Goal: Book appointment/travel/reservation

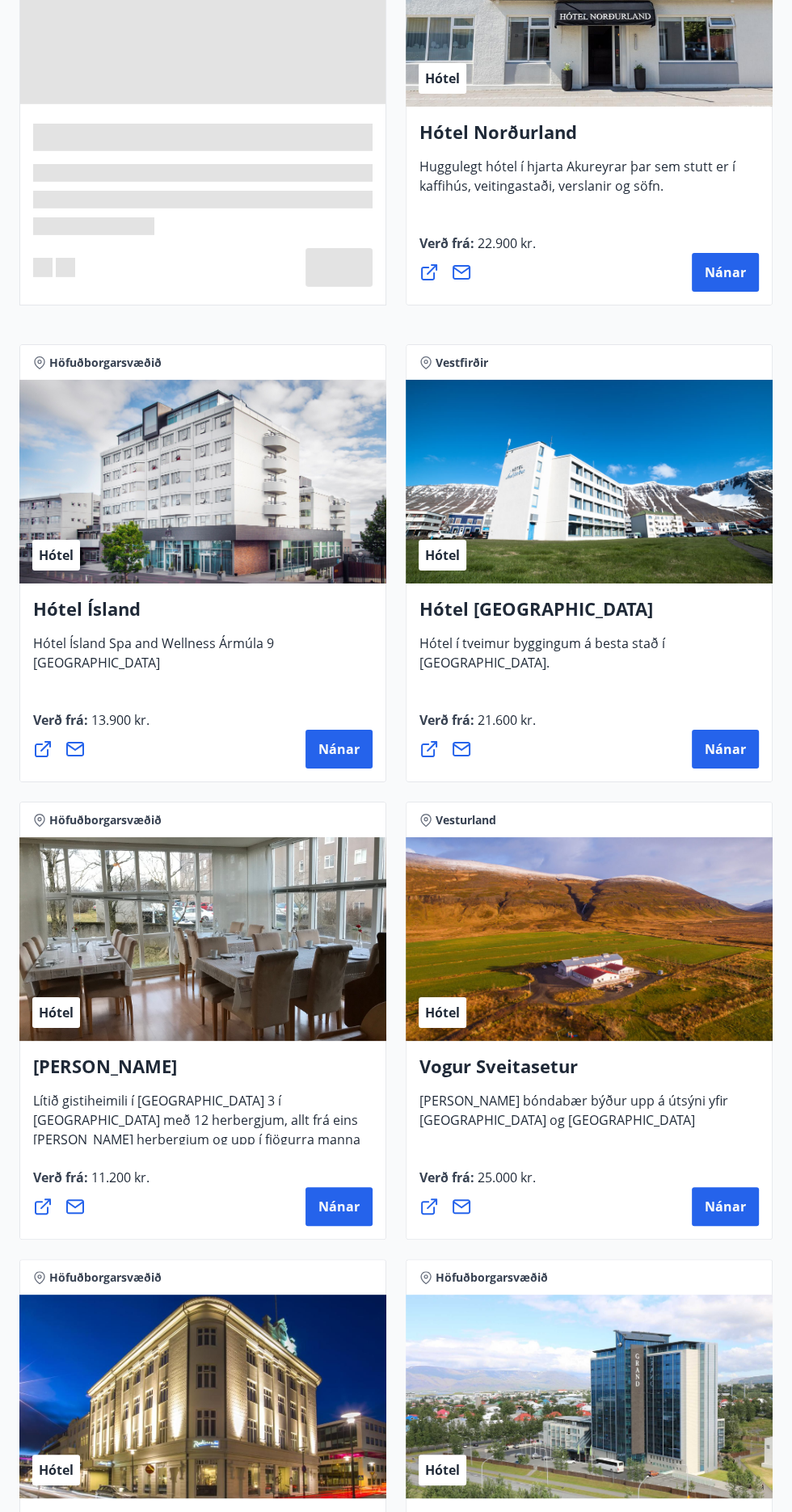
scroll to position [3567, 0]
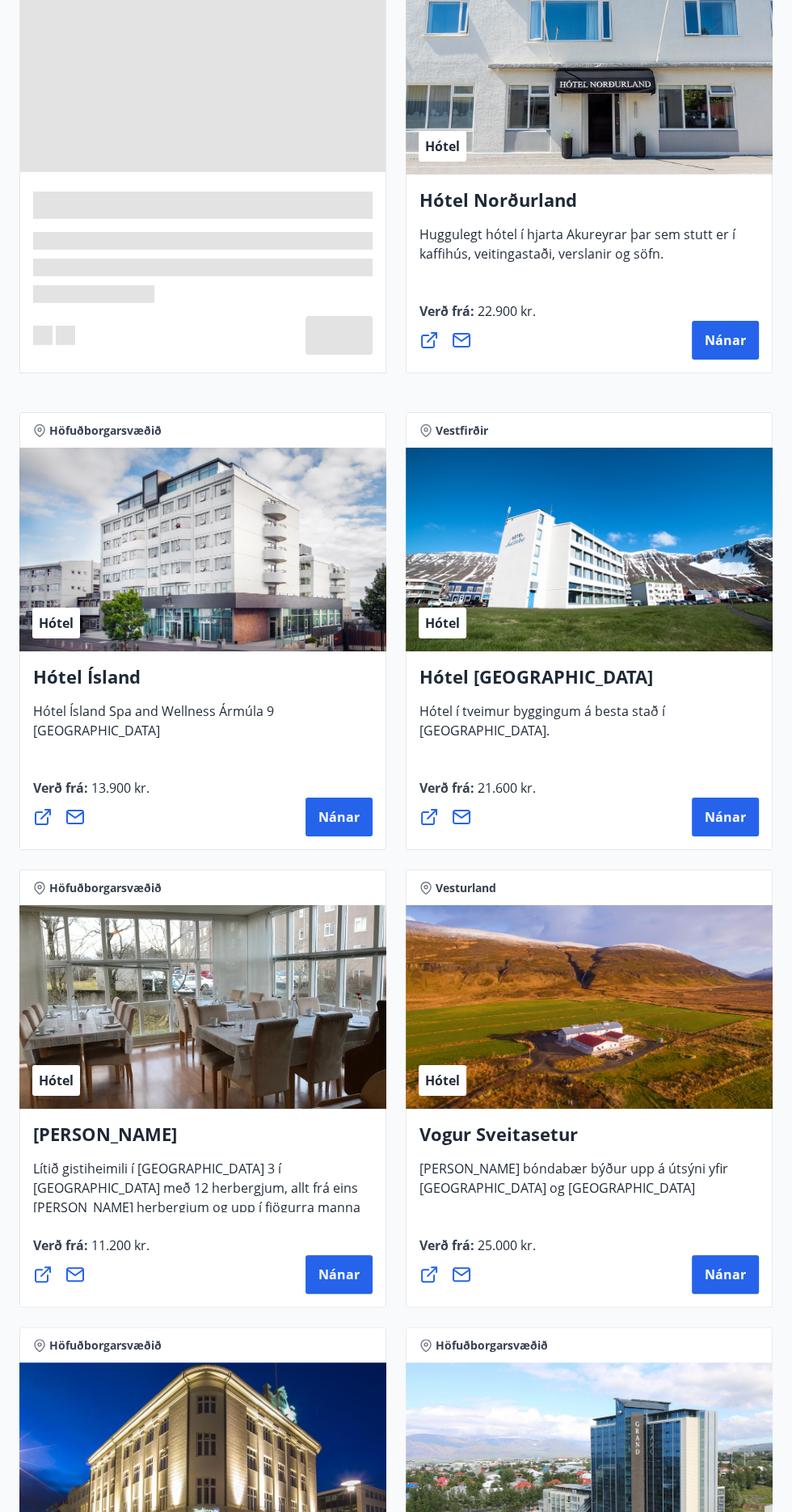
click at [114, 688] on h4 "Hótel Ísland" at bounding box center [202, 683] width 340 height 37
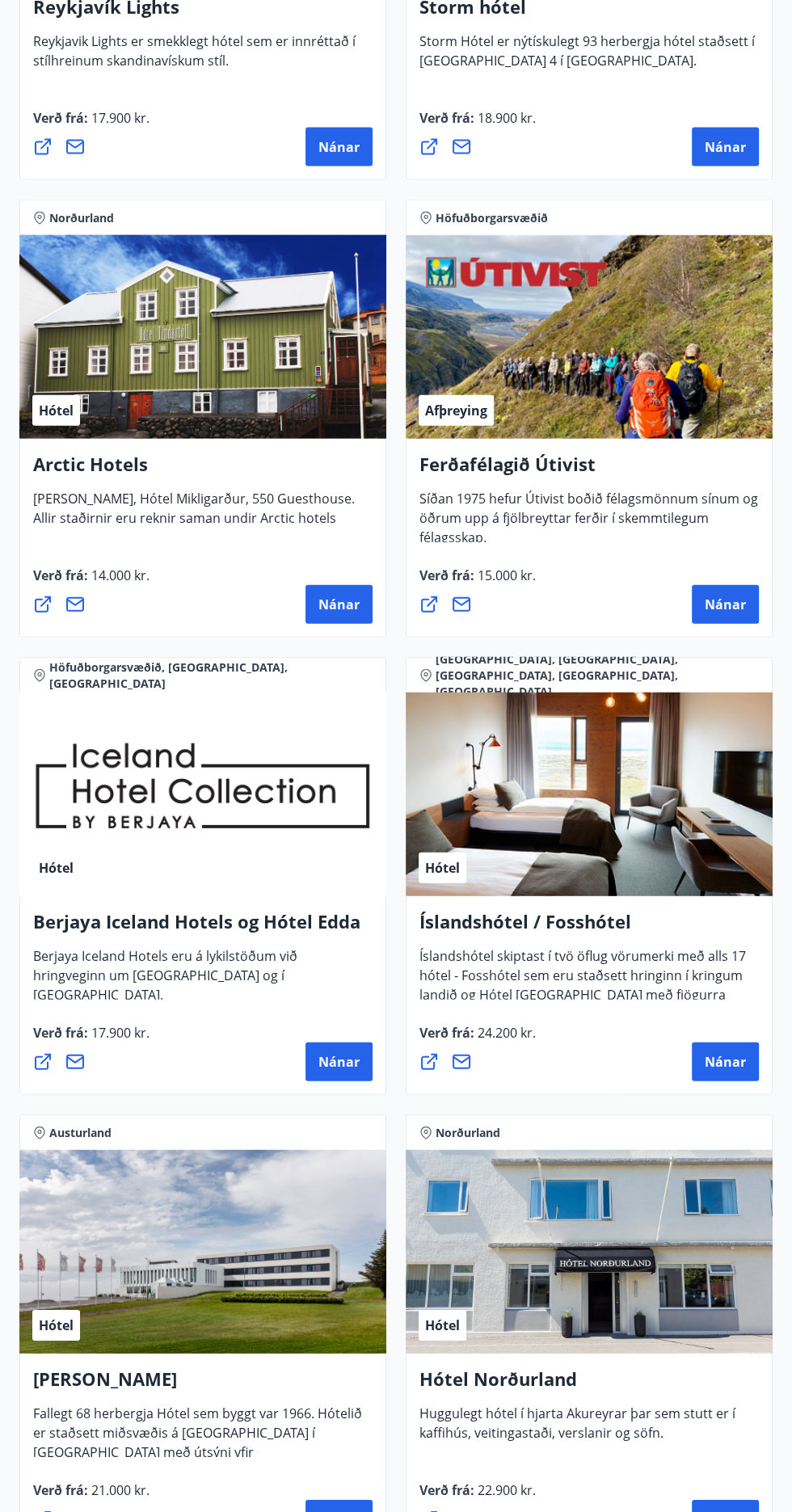
scroll to position [2379, 0]
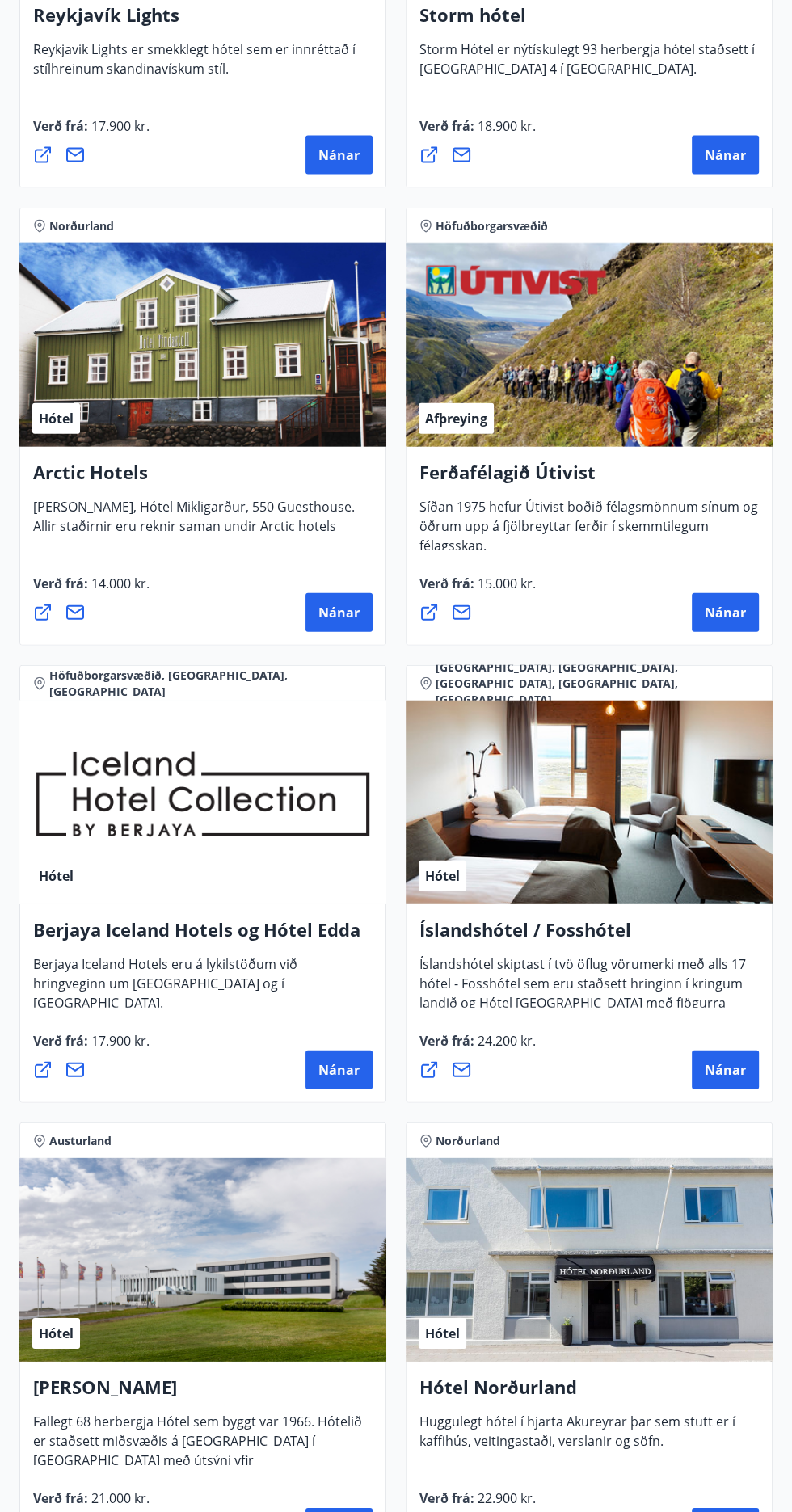
click at [249, 932] on h4 "Berjaya Iceland Hotels og Hótel Edda" at bounding box center [202, 935] width 340 height 37
click at [263, 810] on div "Hótel" at bounding box center [202, 802] width 367 height 204
click at [345, 1075] on span "Nánar" at bounding box center [339, 1070] width 42 height 18
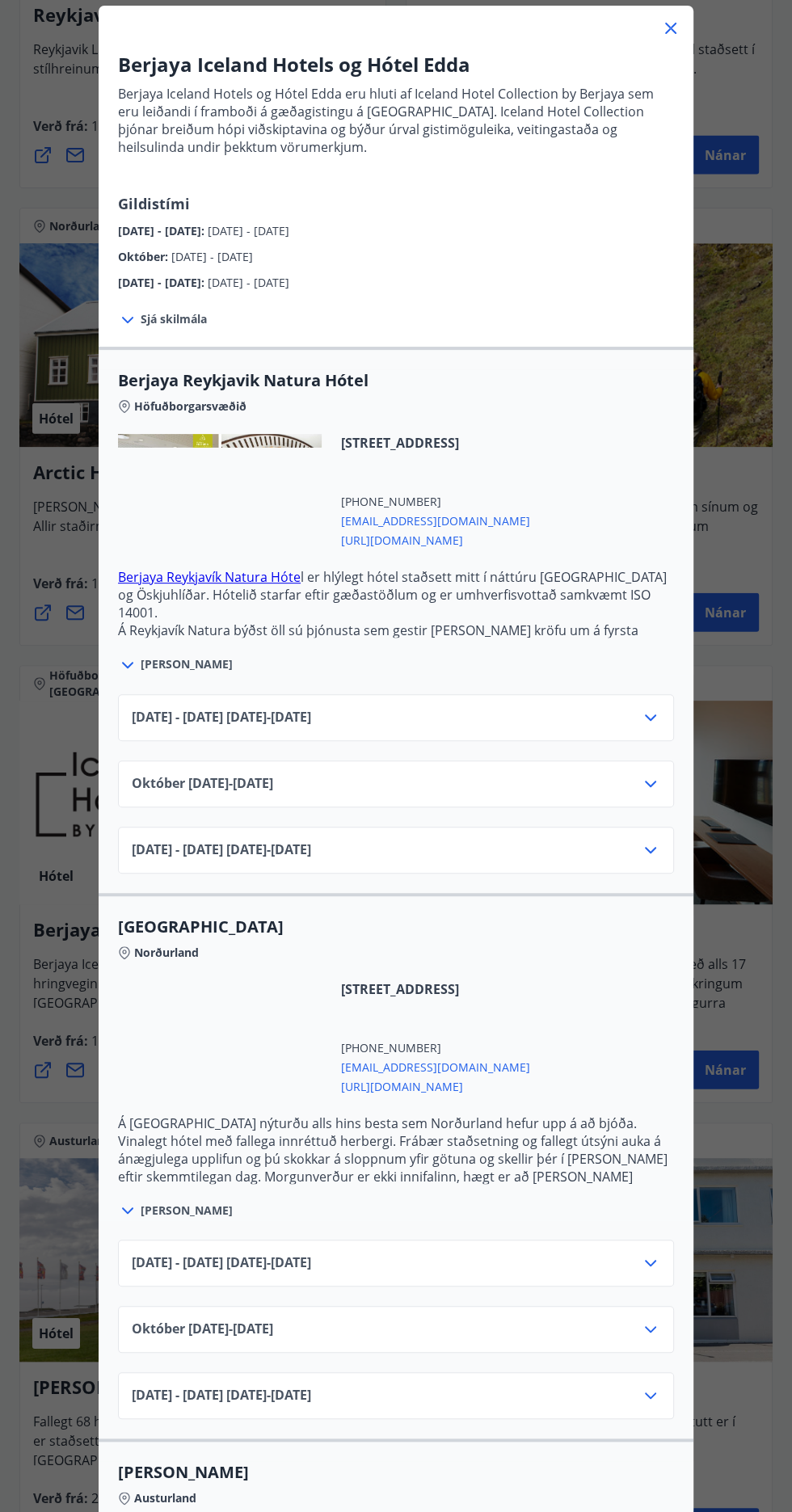
scroll to position [102, 0]
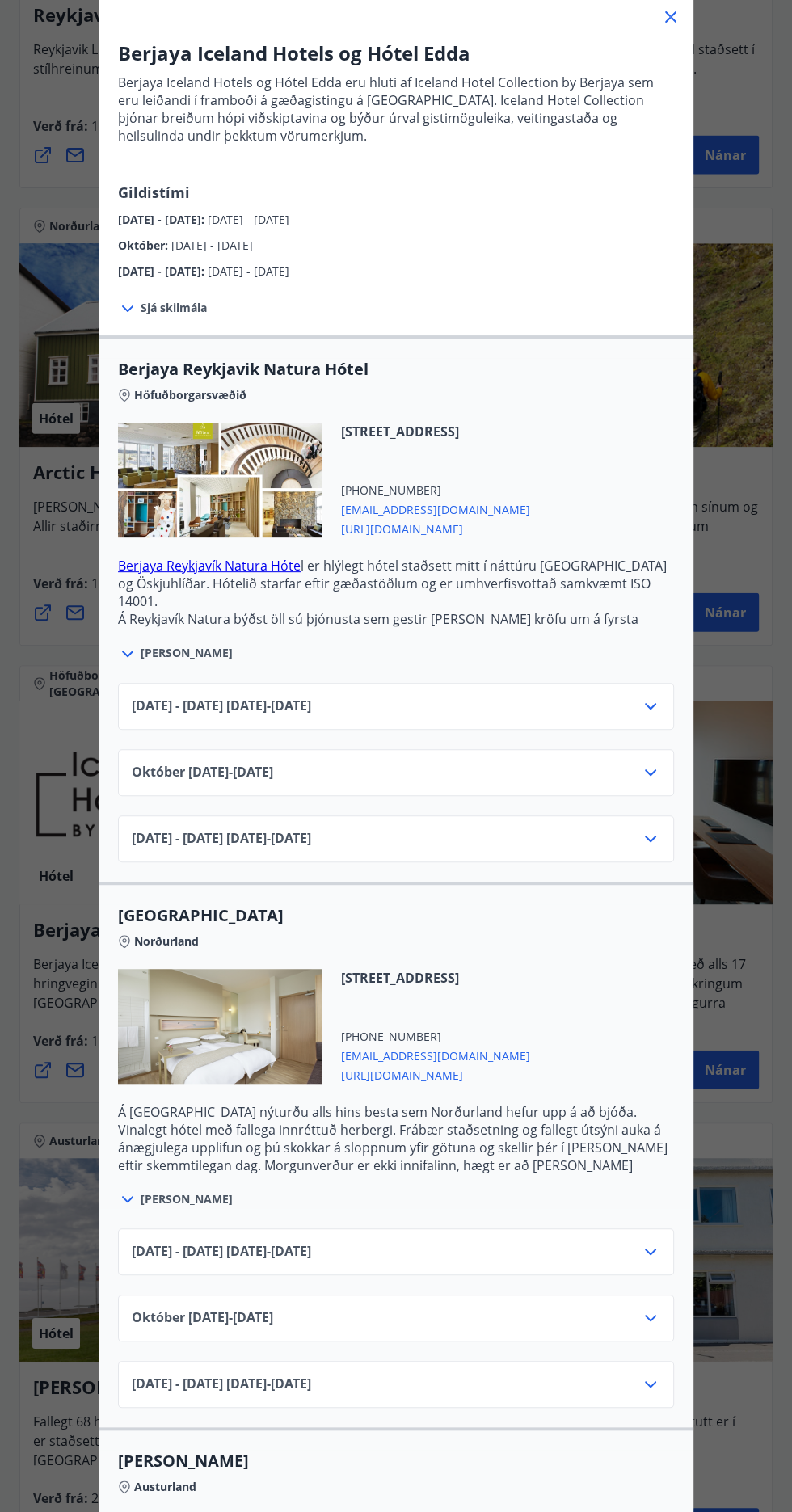
click at [650, 838] on icon at bounding box center [650, 839] width 19 height 19
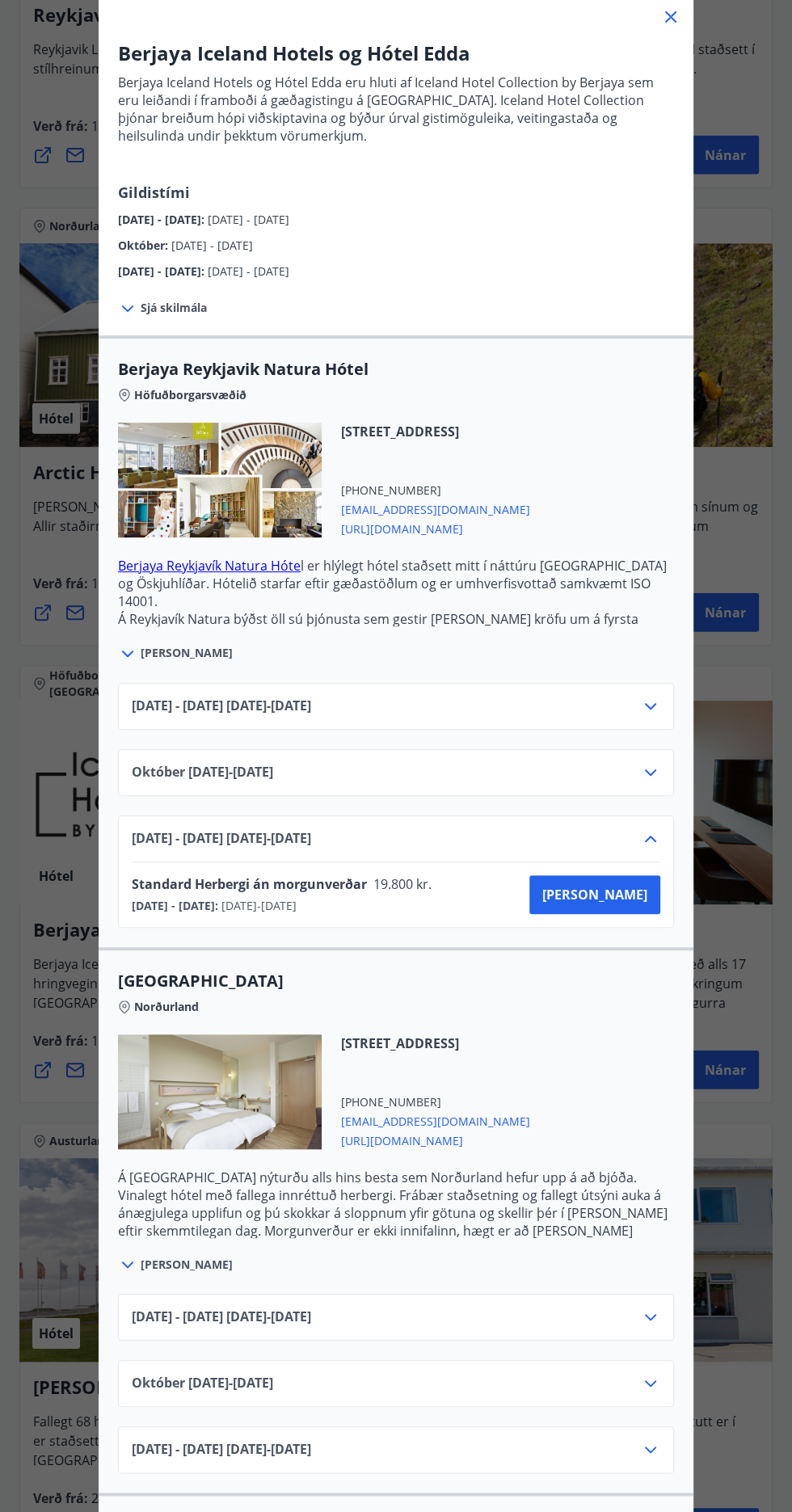
click at [644, 838] on icon at bounding box center [650, 839] width 19 height 19
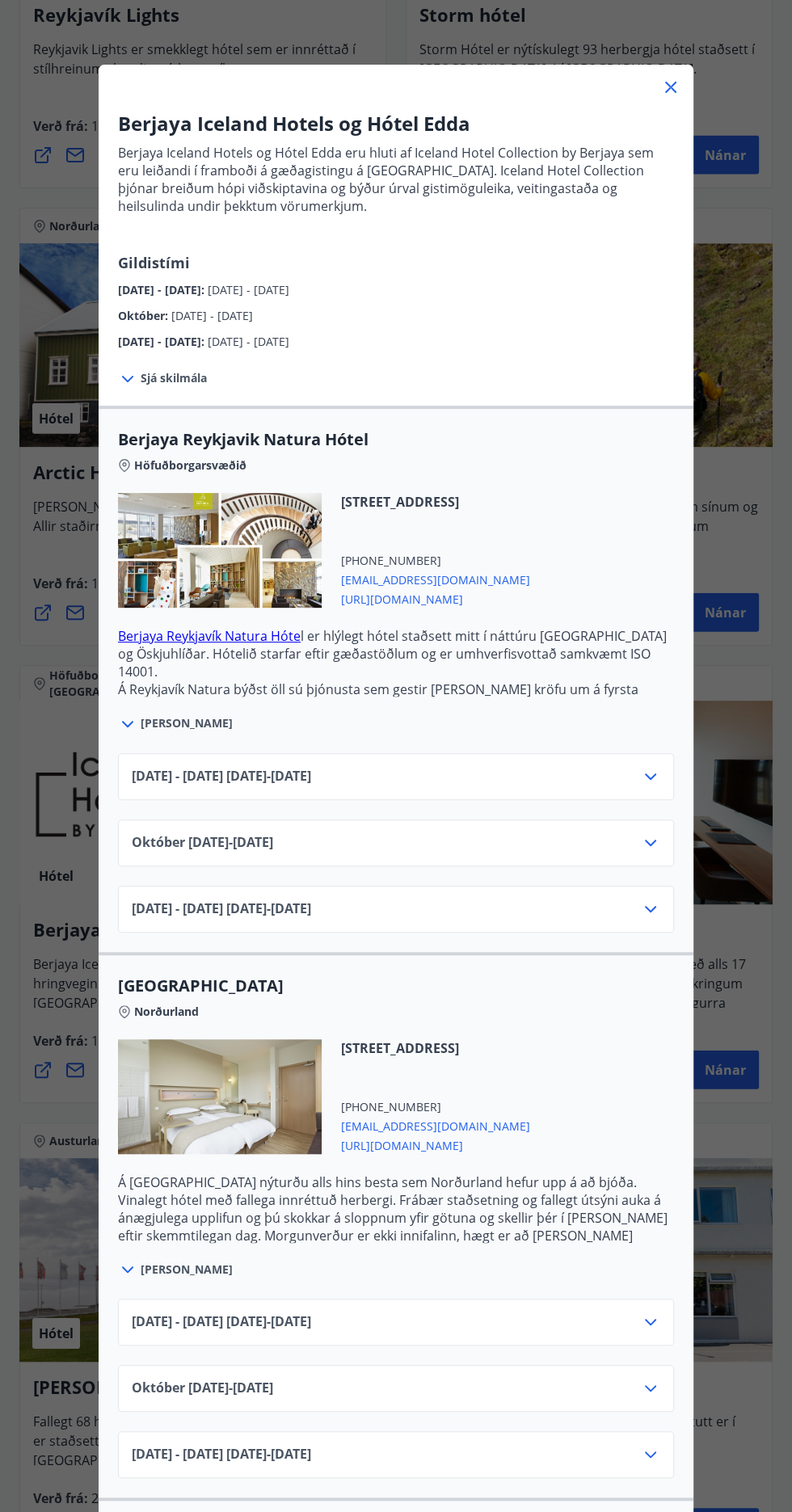
scroll to position [0, 0]
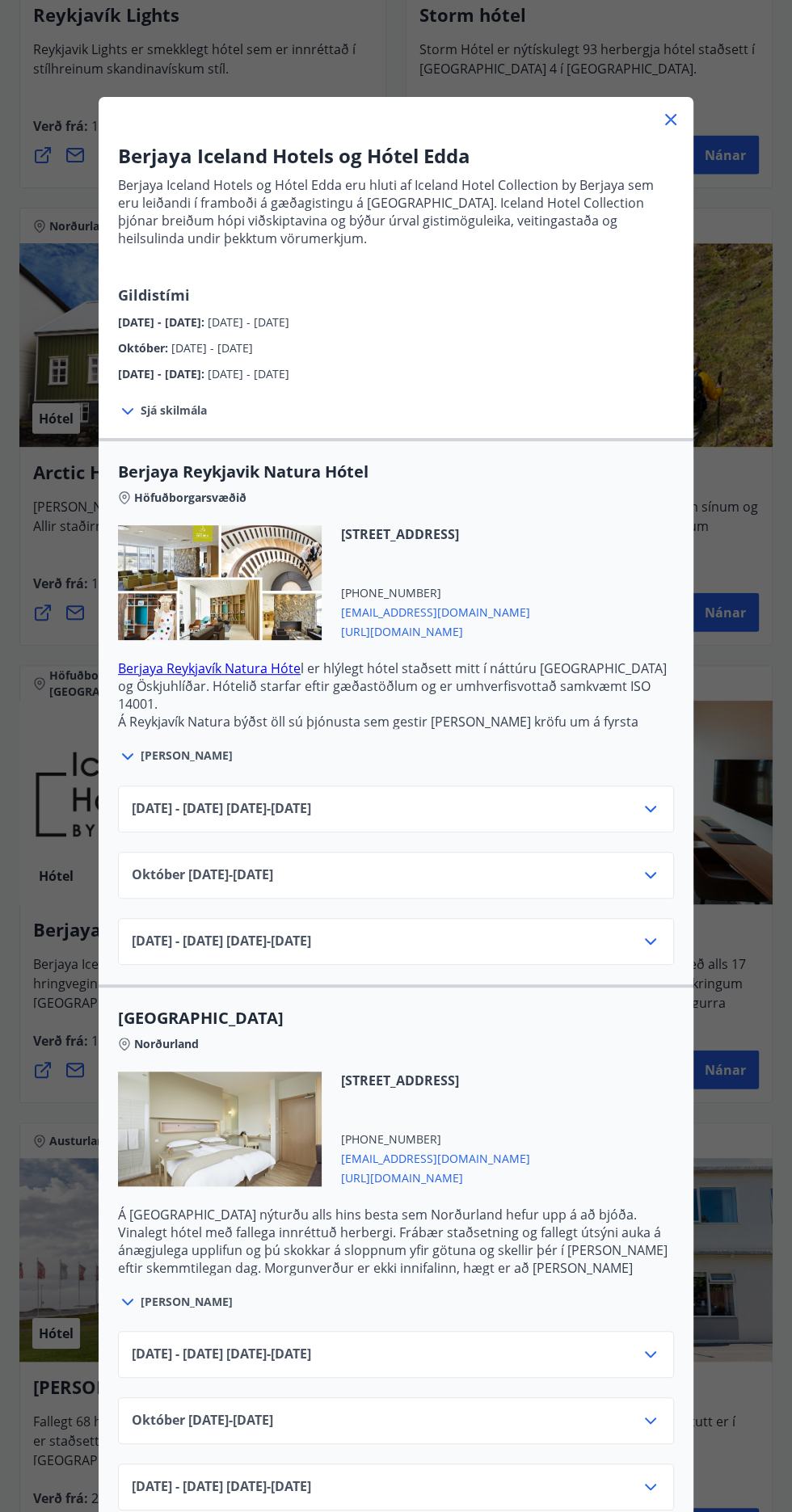
click at [644, 809] on icon at bounding box center [650, 809] width 19 height 19
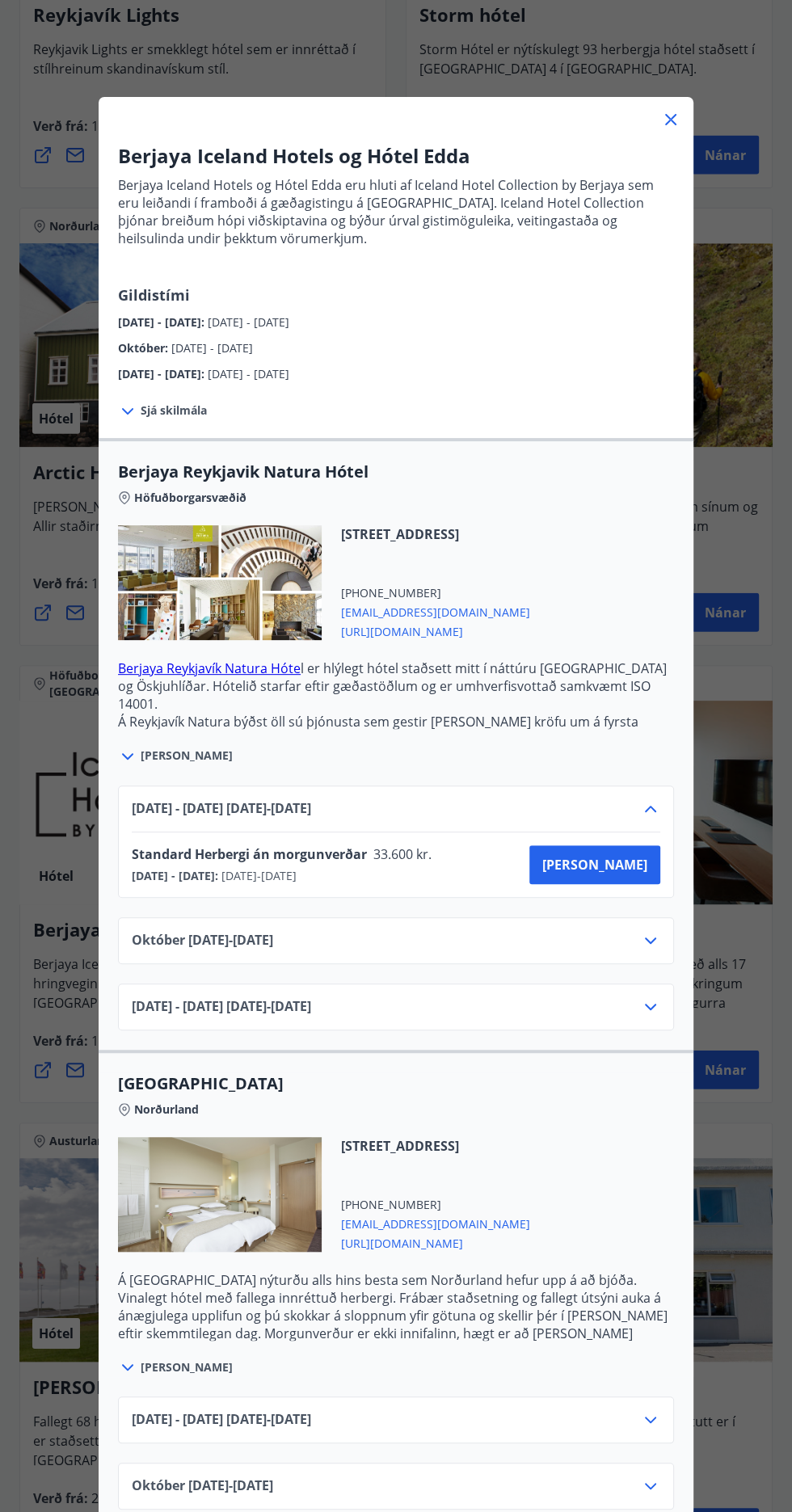
click at [606, 809] on div "Júní 2025 - September 2025 01.06.25 - 30.09.25" at bounding box center [396, 815] width 528 height 32
click at [650, 809] on icon at bounding box center [650, 809] width 19 height 19
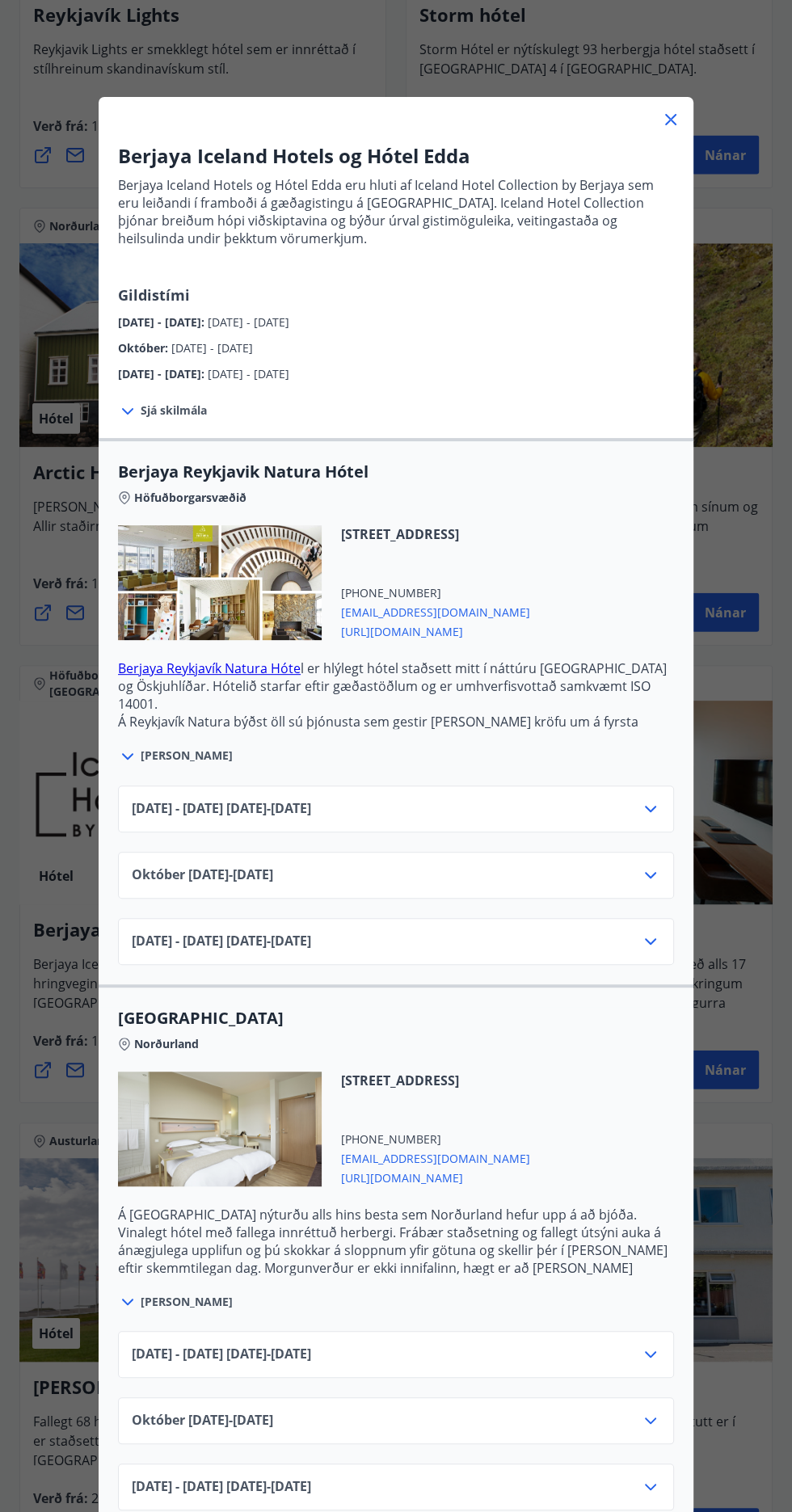
click at [643, 816] on icon at bounding box center [650, 809] width 19 height 19
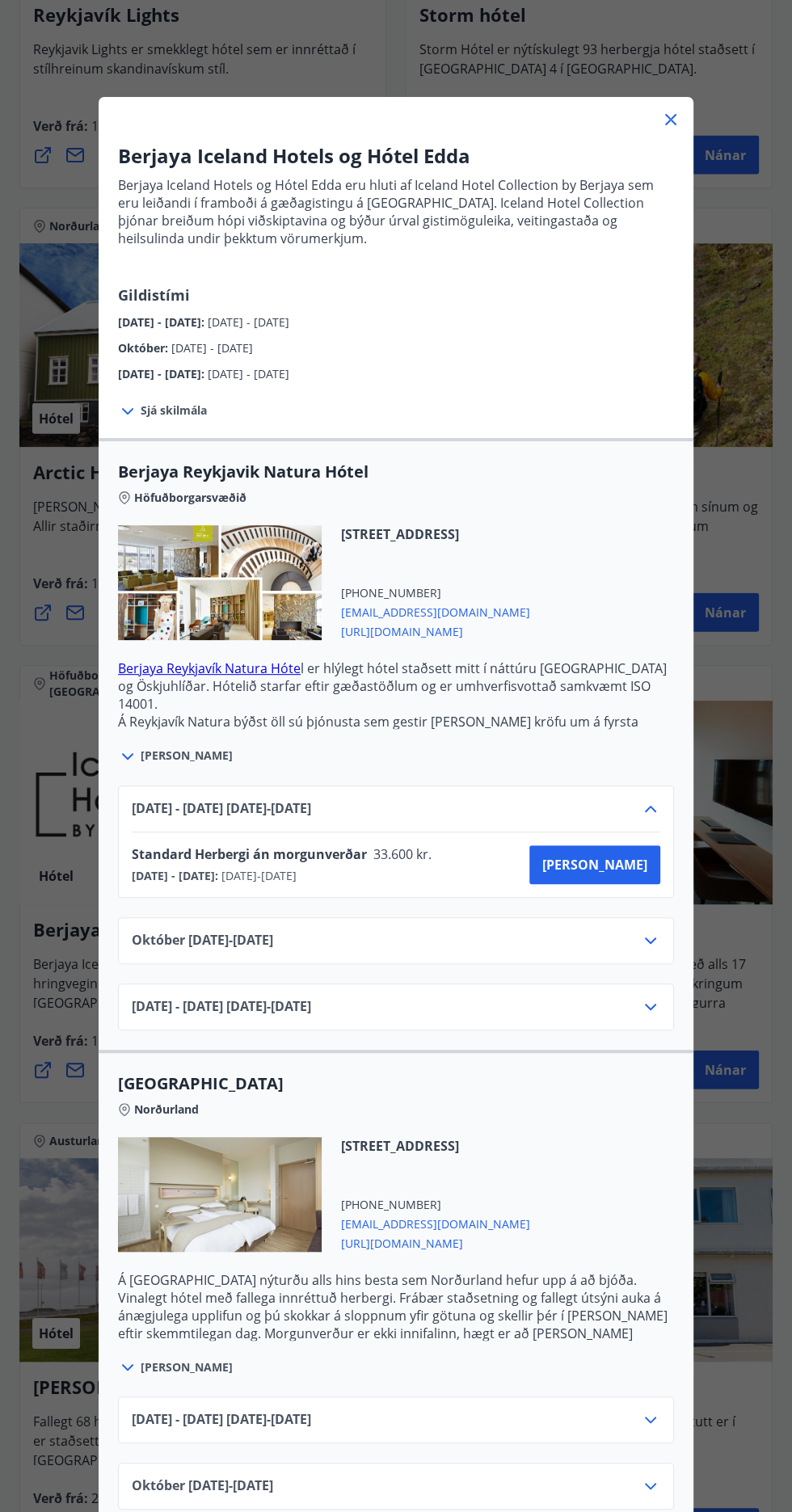
click at [532, 1022] on div "Janúar 2025 - April 2026 01.11.25 - 30.04.26" at bounding box center [396, 1014] width 528 height 32
click at [653, 1003] on icon at bounding box center [650, 1007] width 19 height 19
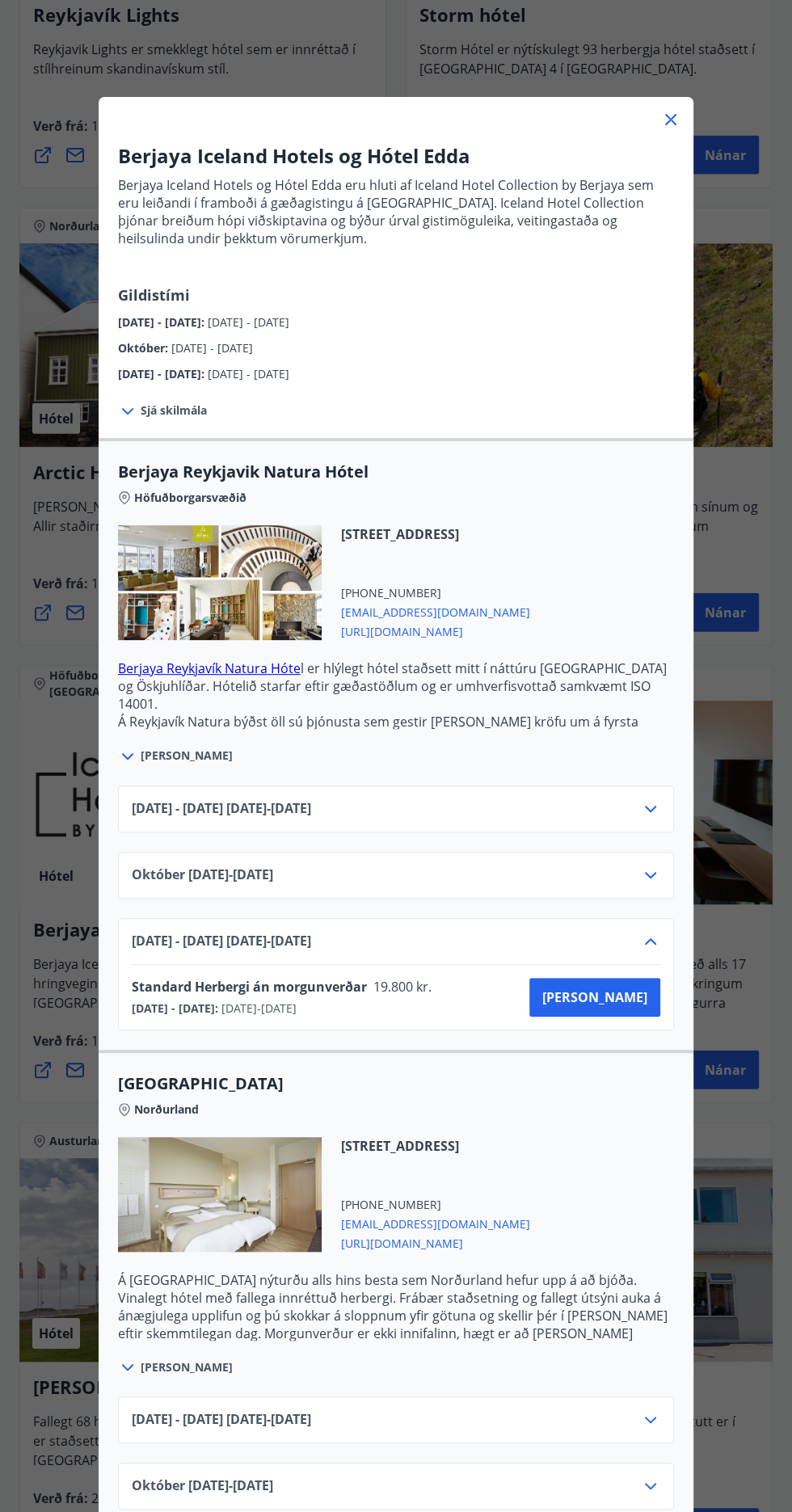
click at [671, 119] on icon at bounding box center [671, 120] width 3 height 3
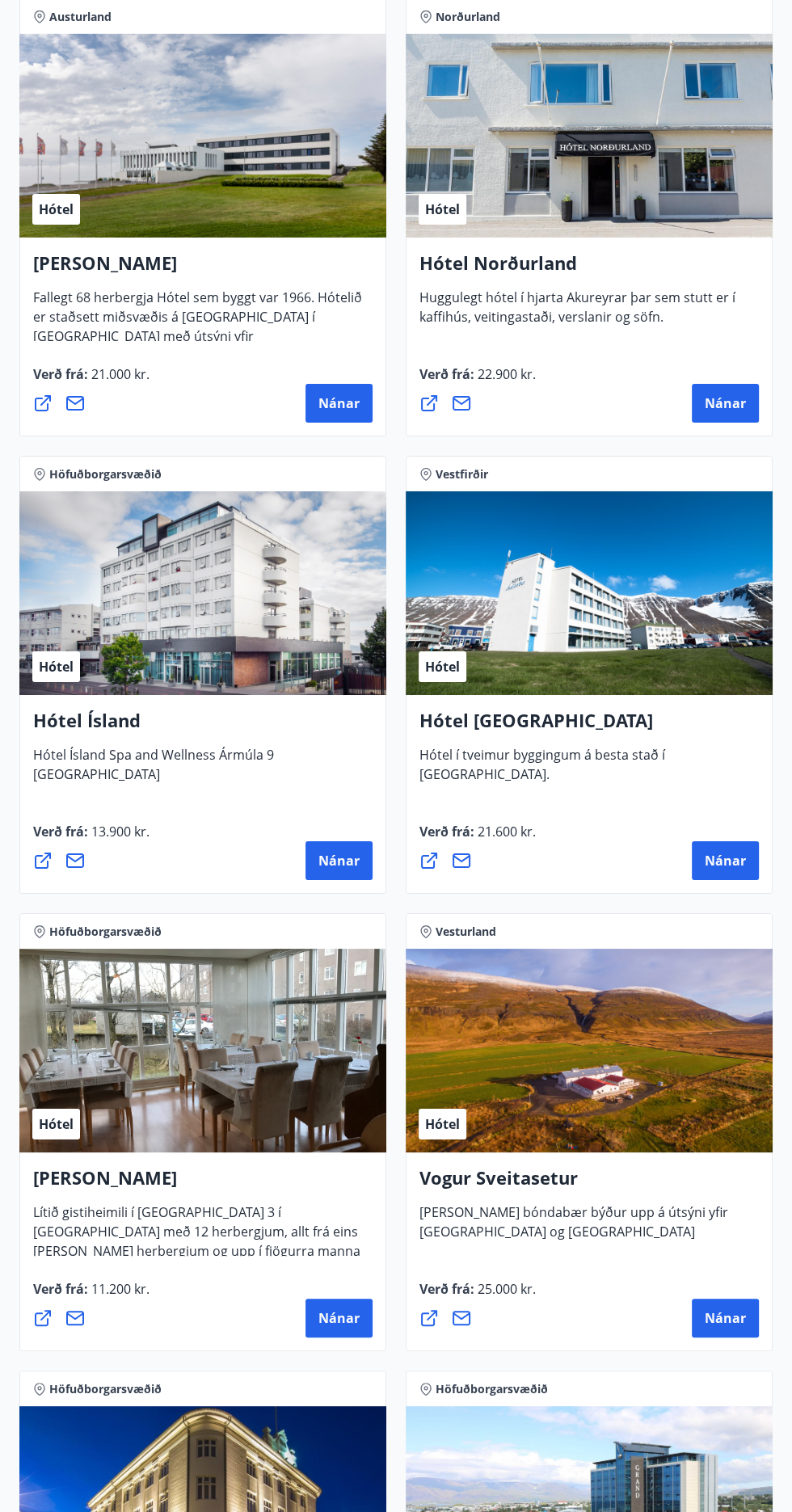
scroll to position [3508, 0]
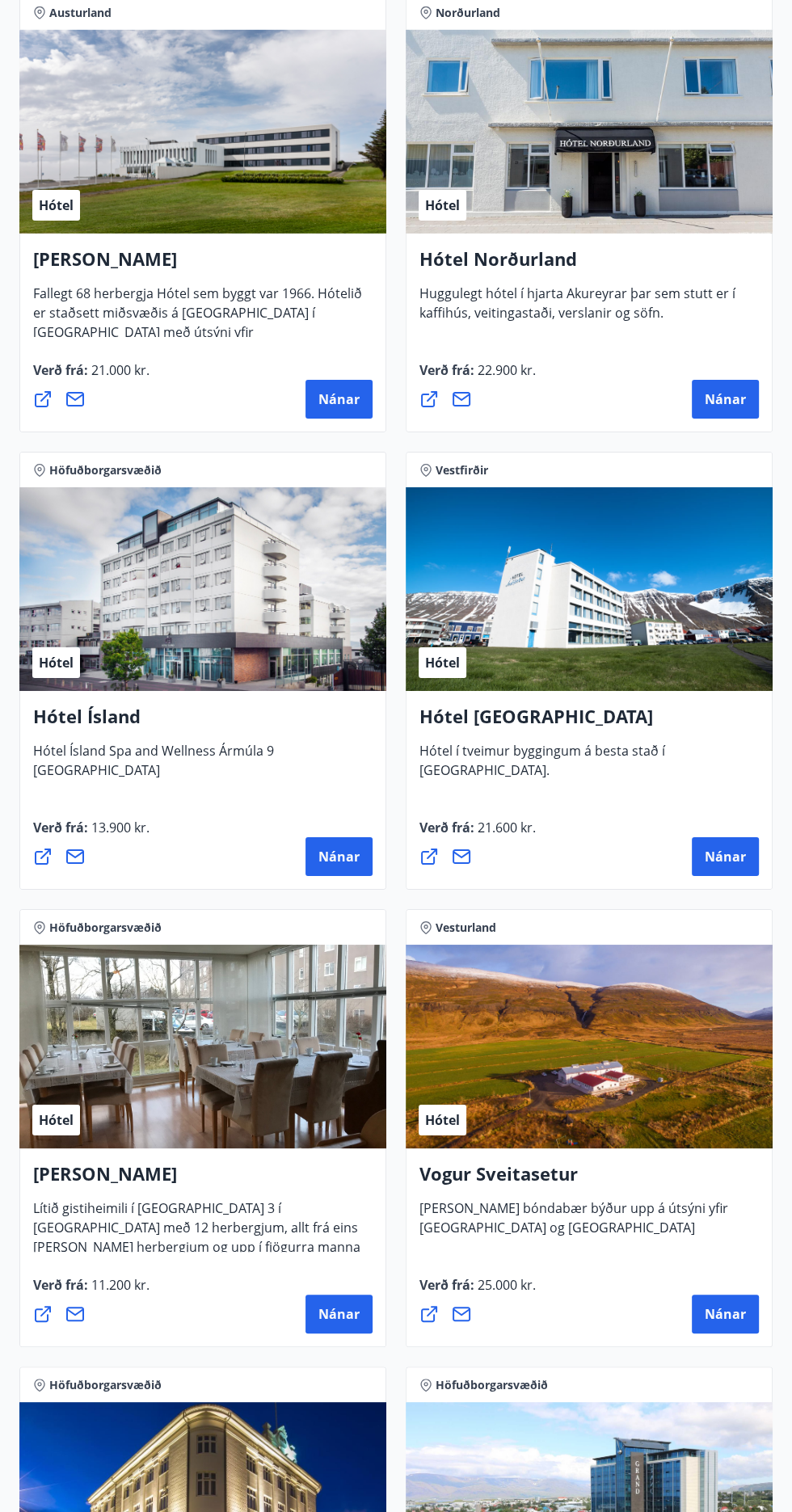
click at [343, 861] on span "Nánar" at bounding box center [339, 857] width 42 height 18
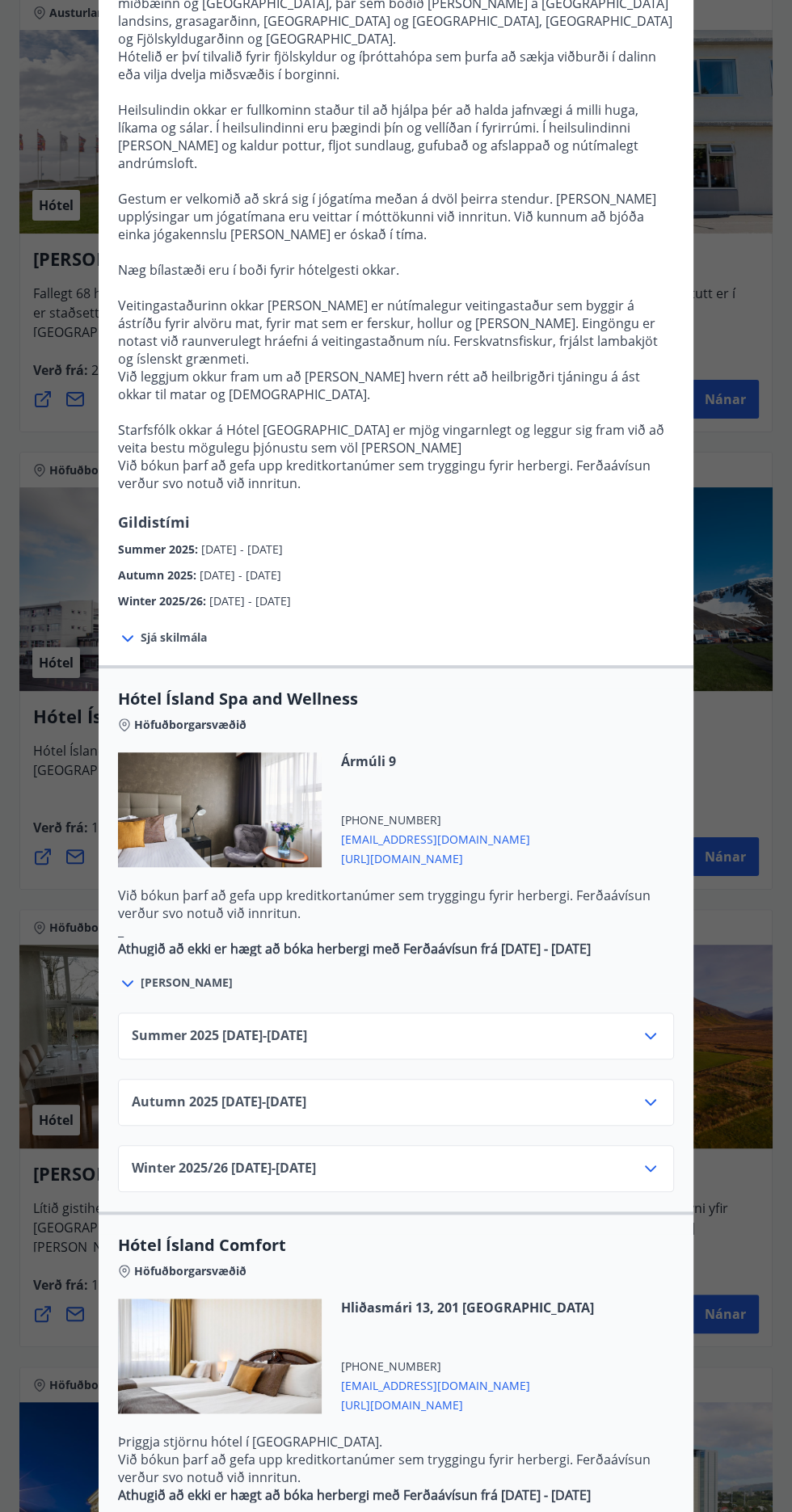
scroll to position [306, 0]
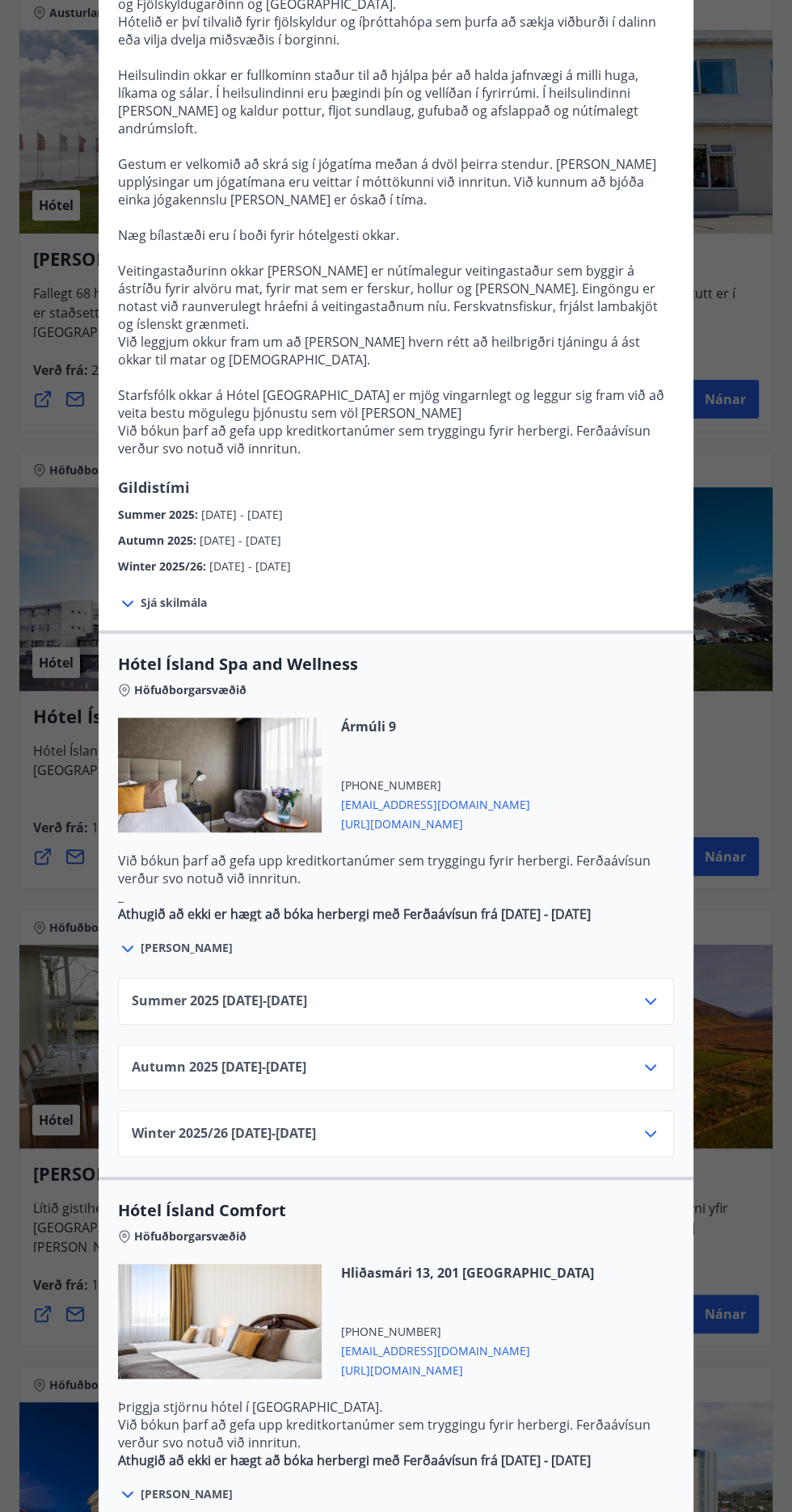
click at [661, 1512] on div "Hótel Ísland Comfort Höfuðborgarsvæðið Hliðasmári 13, 201 Kópavogur +354 595700…" at bounding box center [396, 1450] width 594 height 546
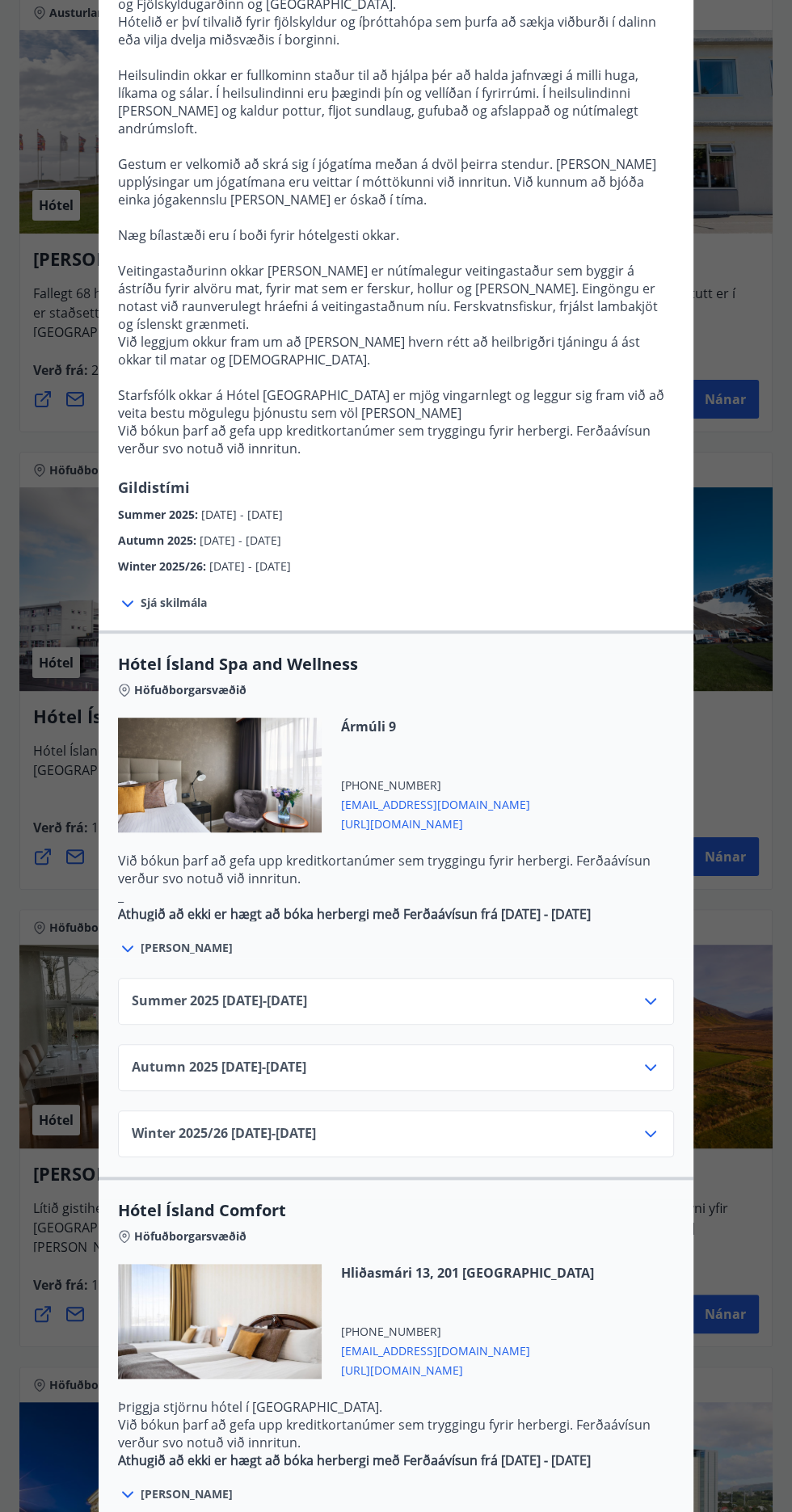
click at [660, 1512] on div "Hótel Ísland Comfort Höfuðborgarsvæðið Hliðasmári 13, 201 Kópavogur +354 595700…" at bounding box center [396, 1450] width 594 height 546
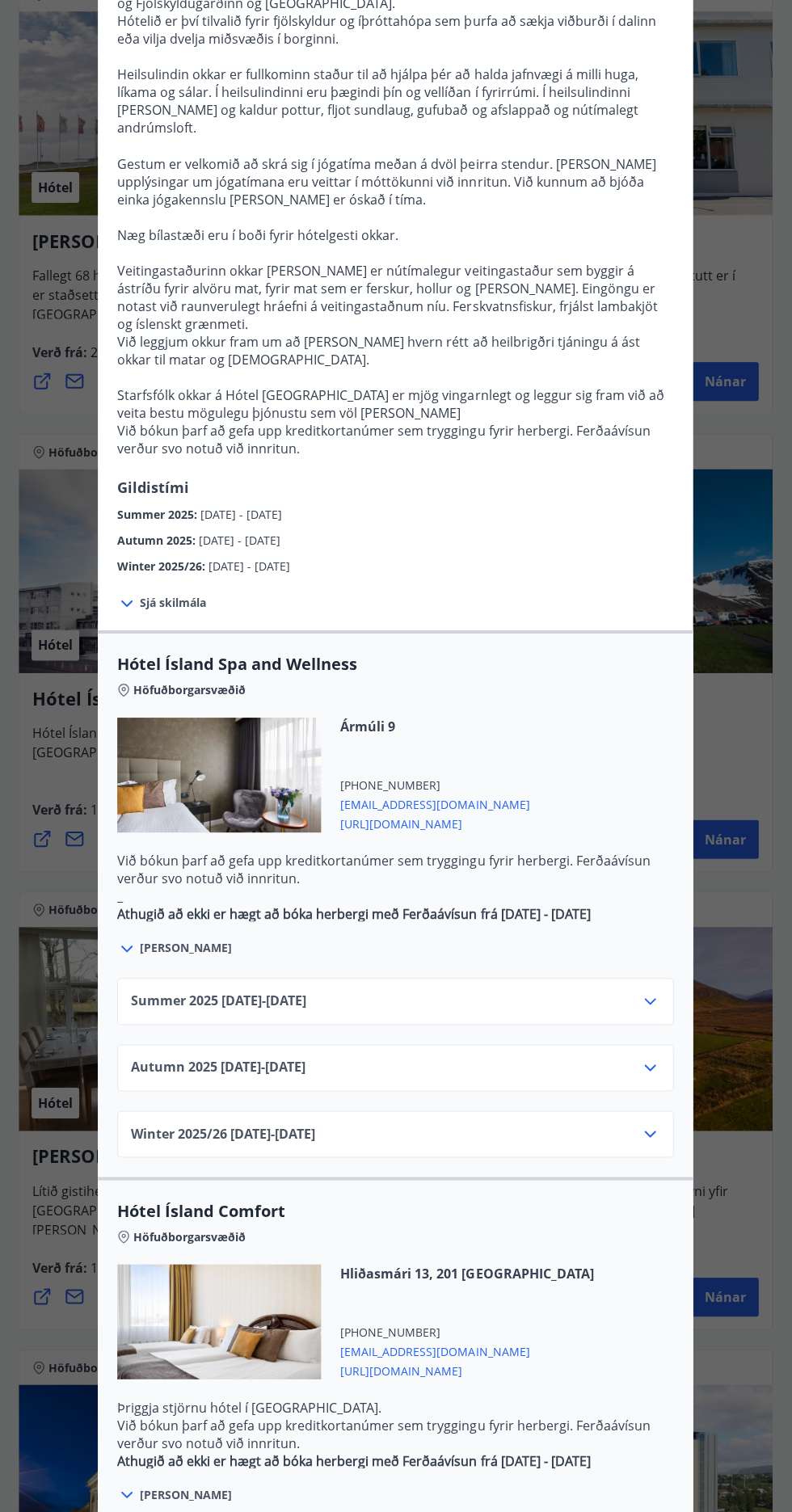
click at [656, 1512] on div "Hótel Ísland Comfort Höfuðborgarsvæðið Hliðasmári 13, 201 Kópavogur +354 595700…" at bounding box center [396, 1450] width 594 height 546
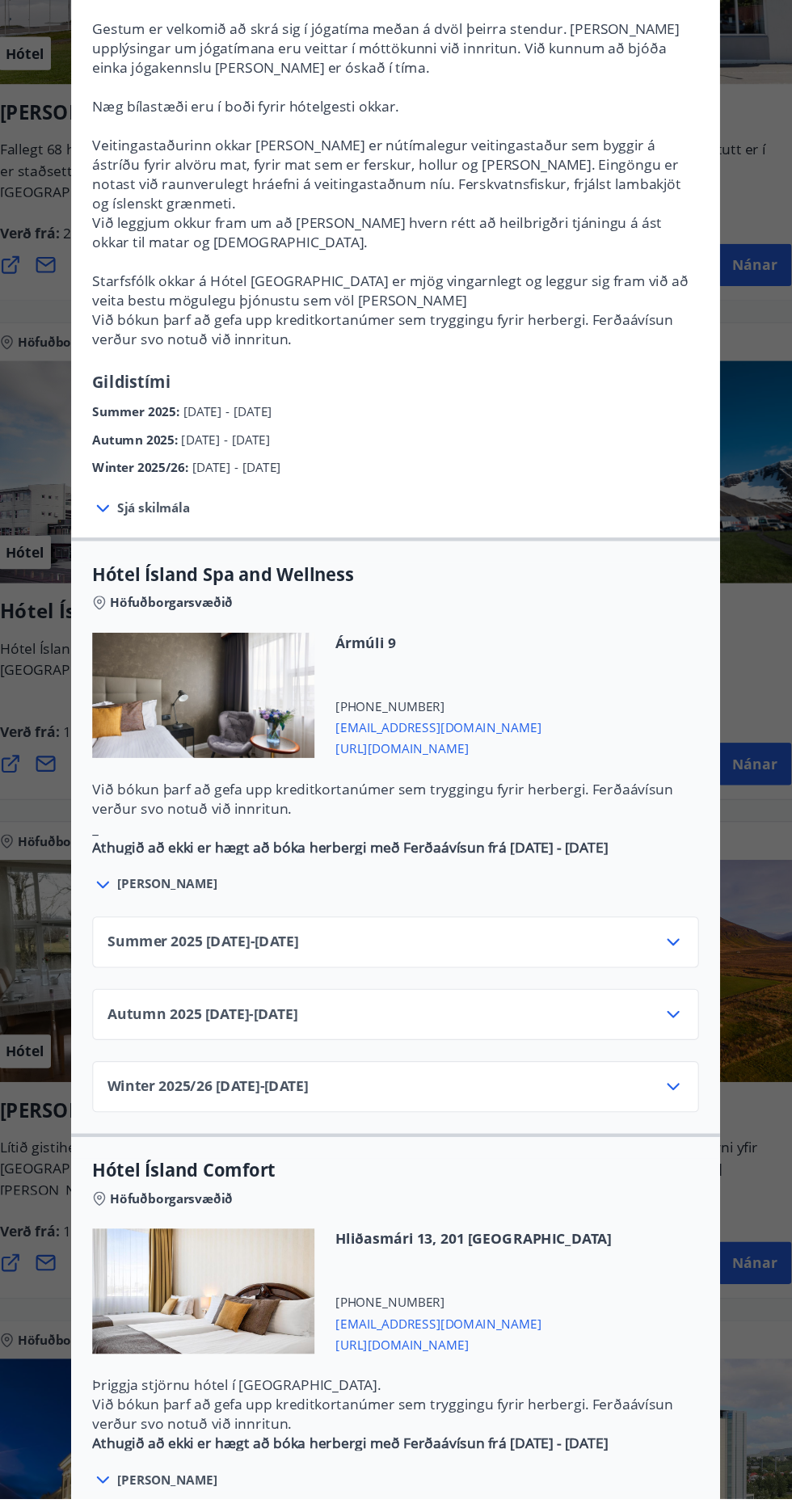
scroll to position [3525, 0]
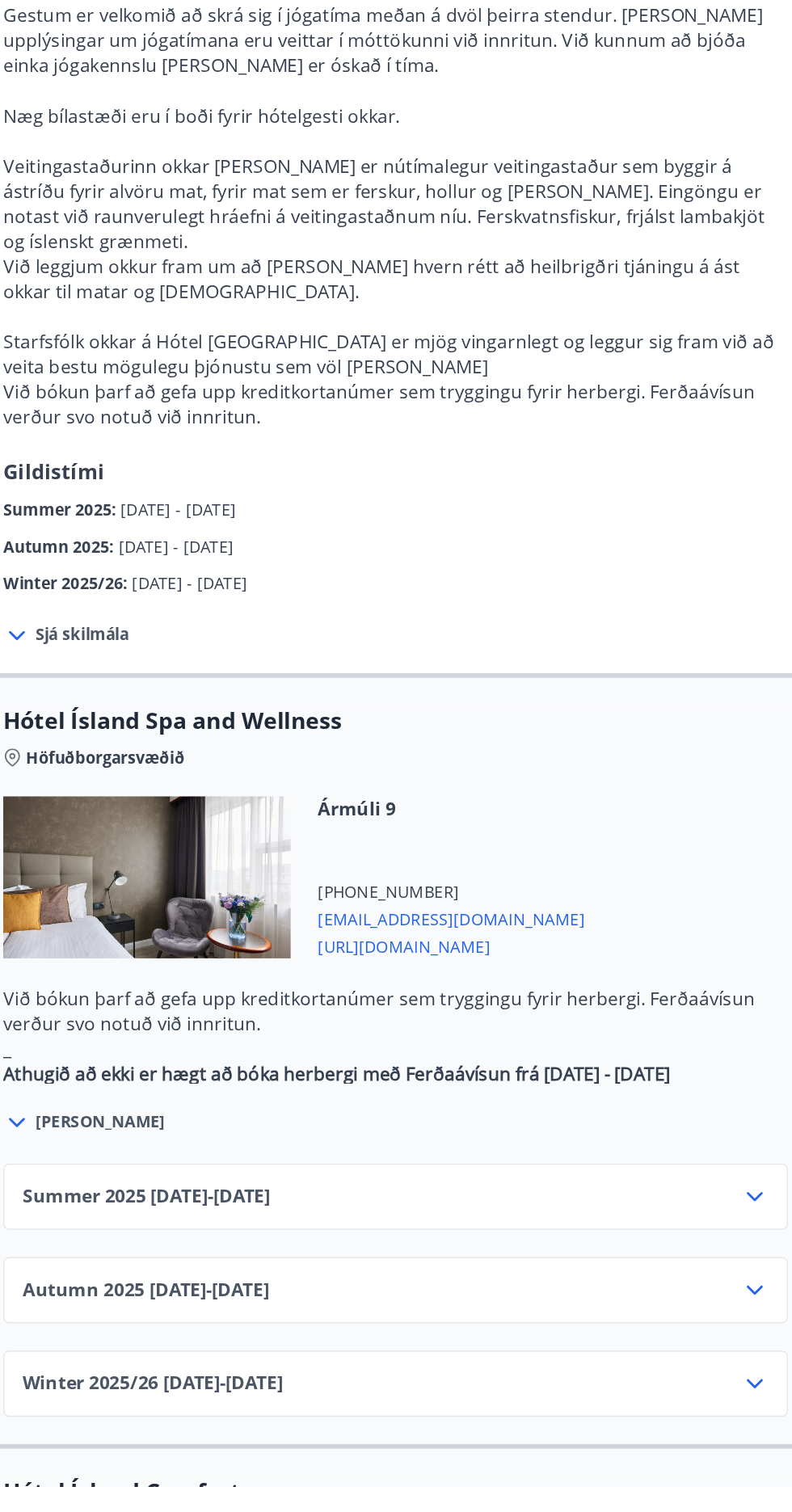
scroll to position [3531, 0]
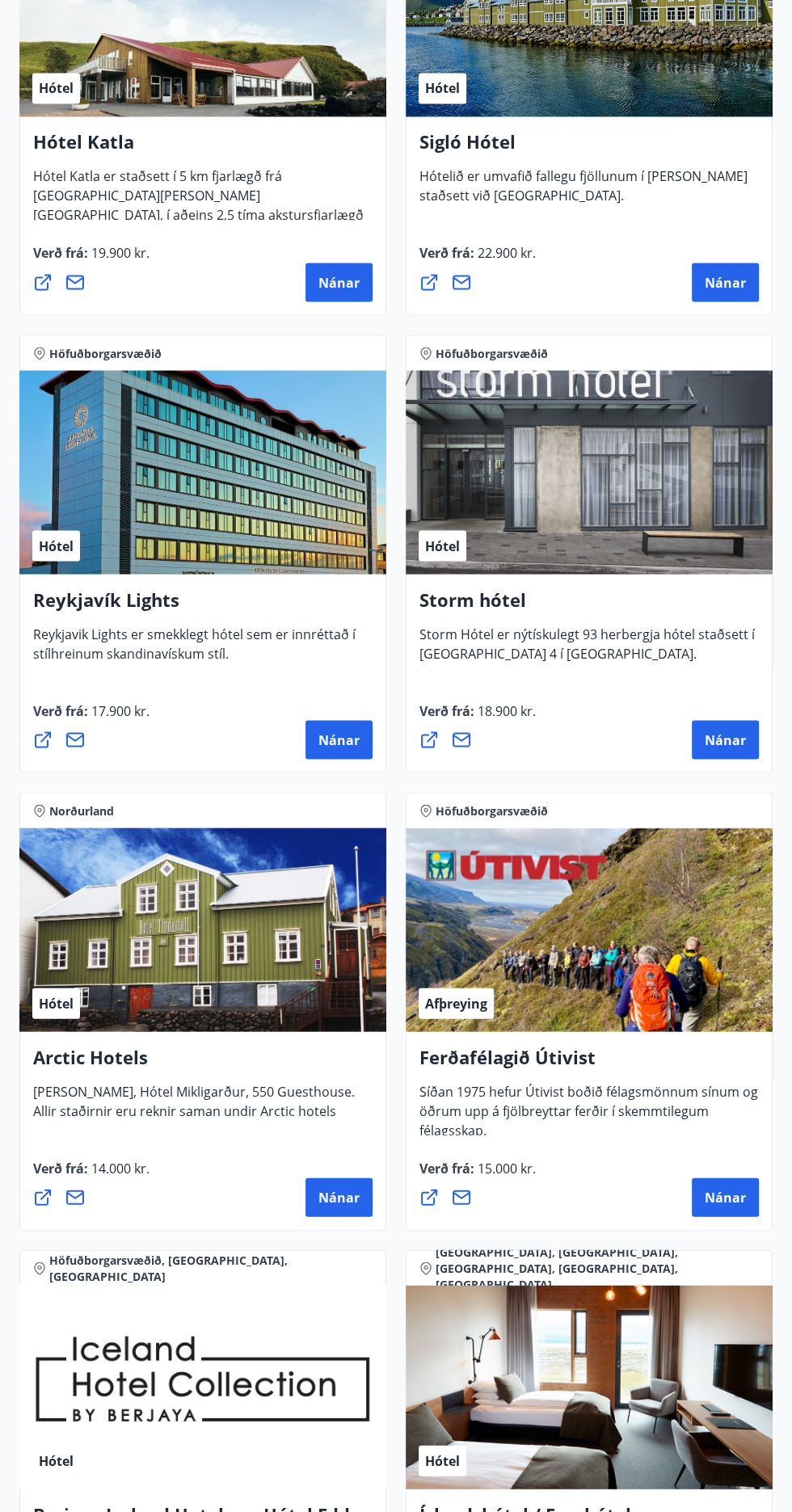
scroll to position [1806, 0]
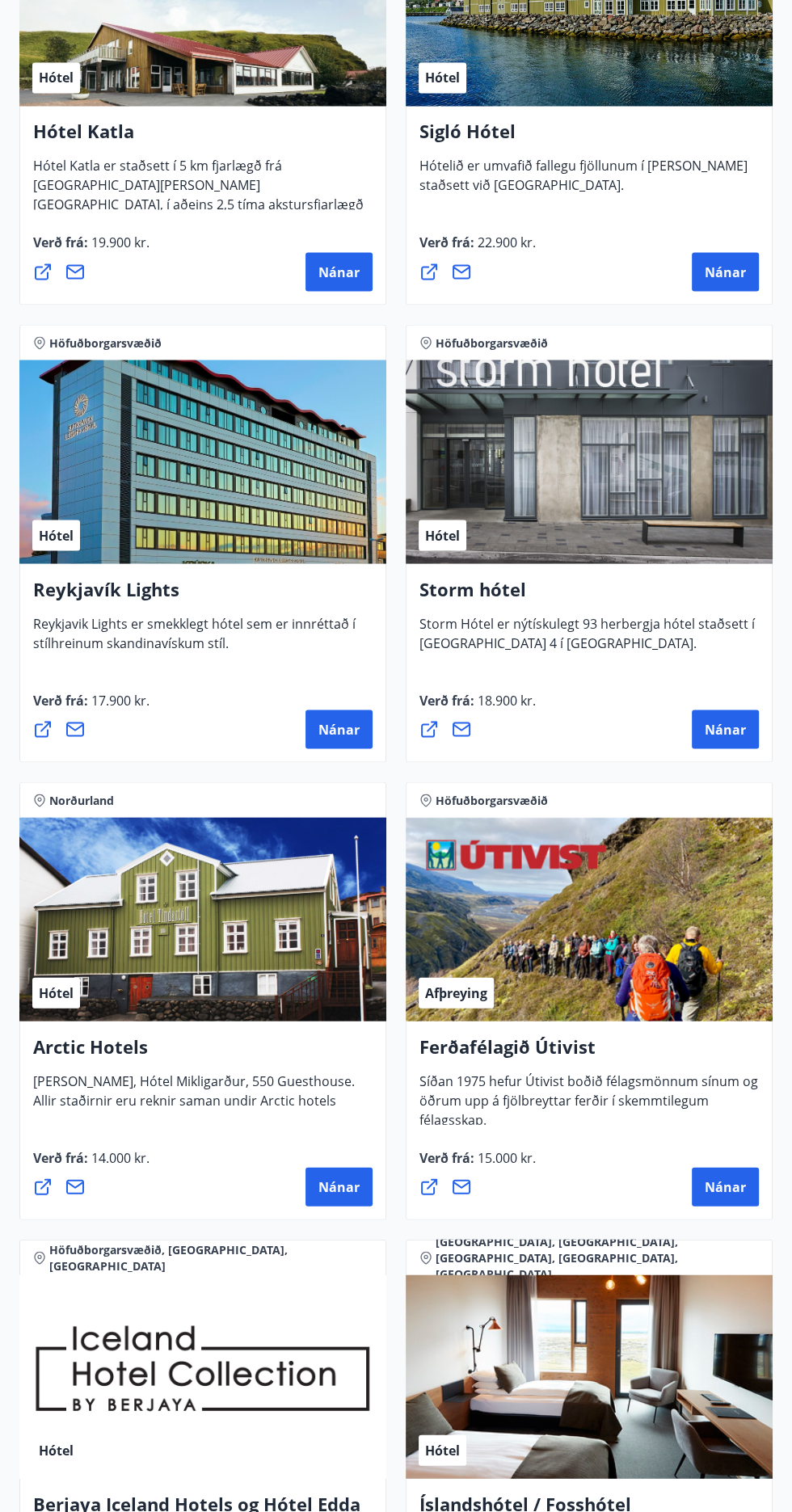
click at [727, 731] on span "Nánar" at bounding box center [726, 729] width 42 height 18
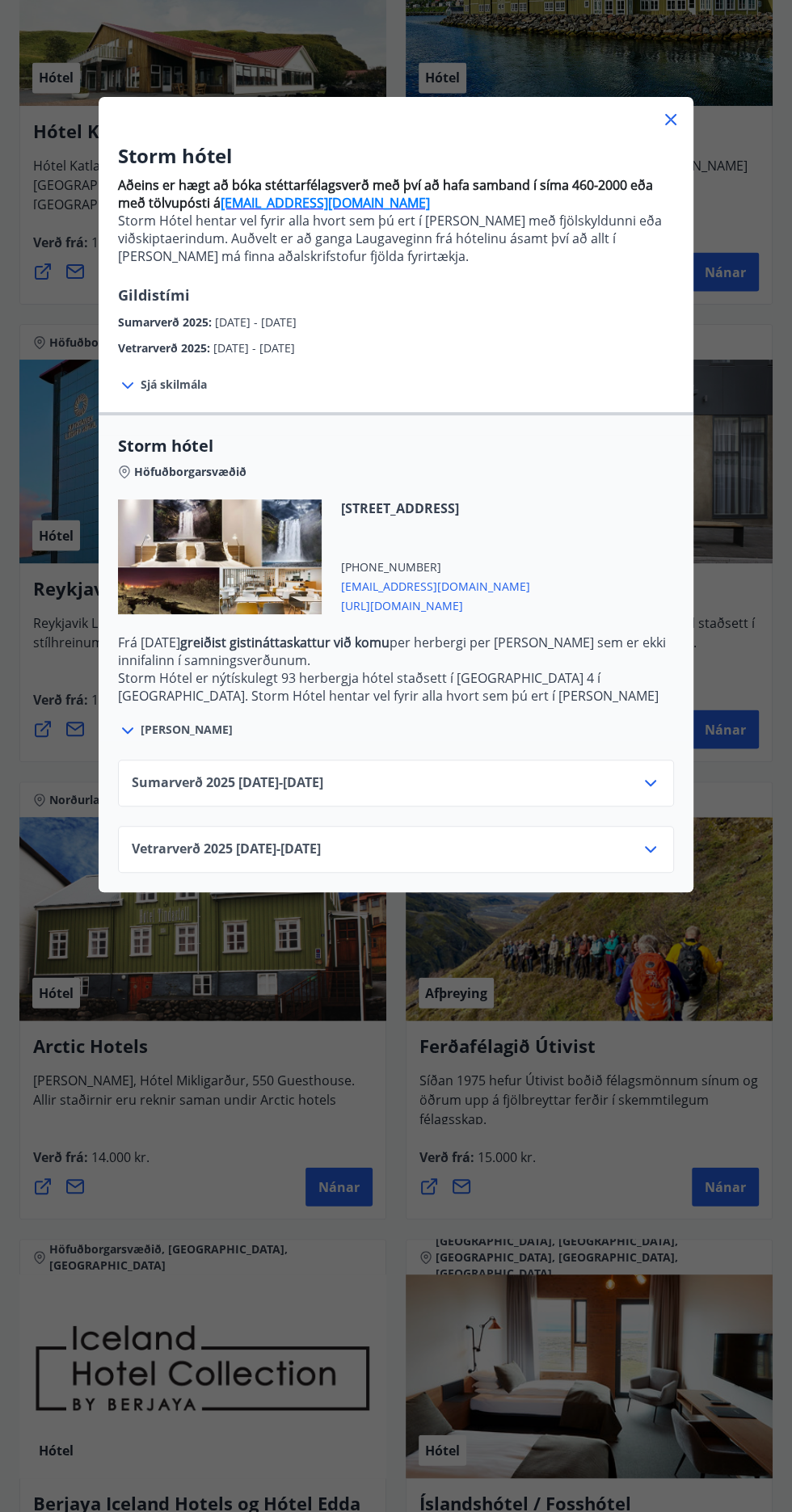
click at [738, 724] on div "Storm hótel Aðeins er hægt að bóka stéttarfélagsverð með því að hafa samband í …" at bounding box center [396, 756] width 792 height 1512
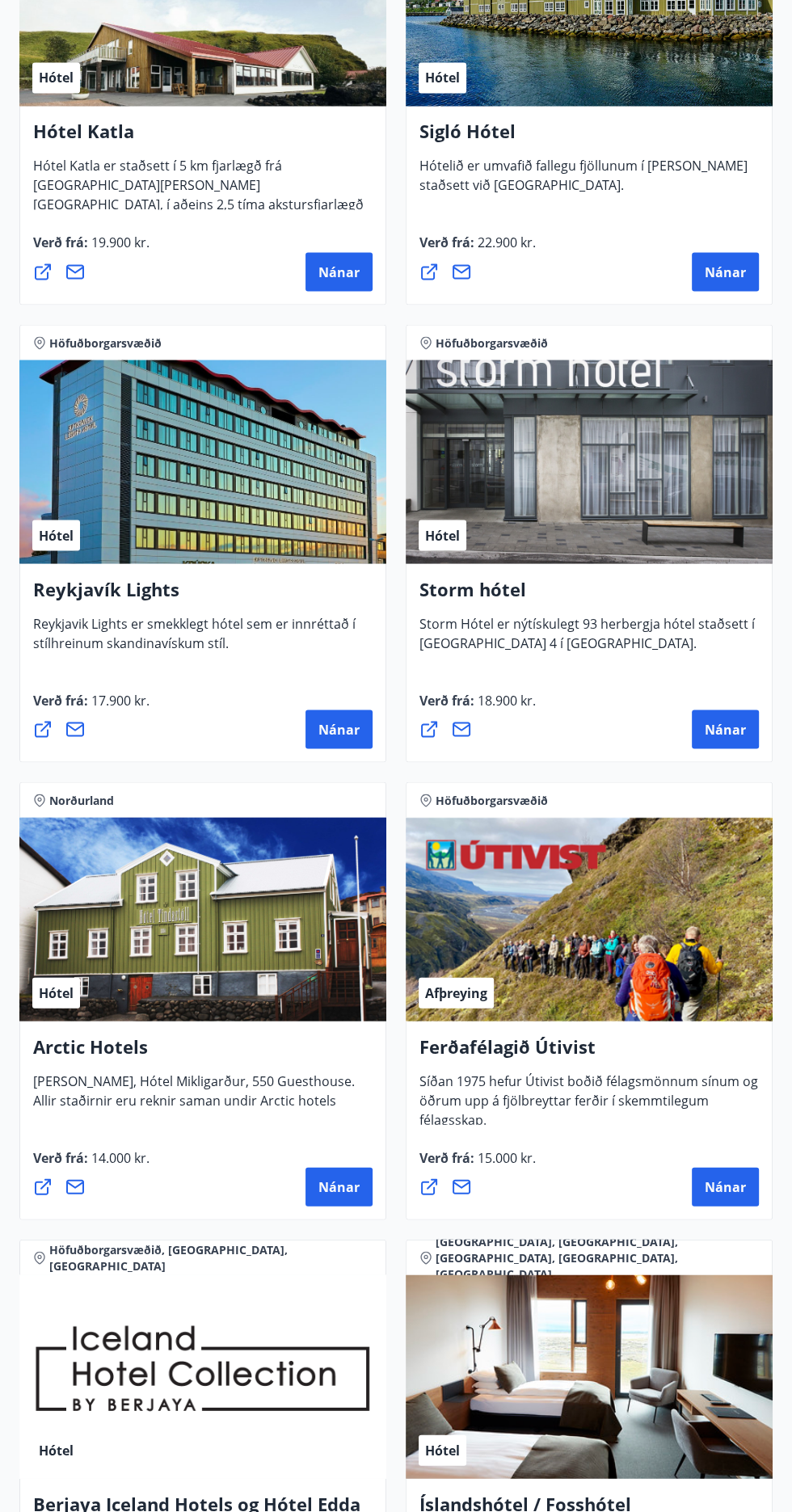
click at [725, 727] on span "Nánar" at bounding box center [726, 729] width 42 height 18
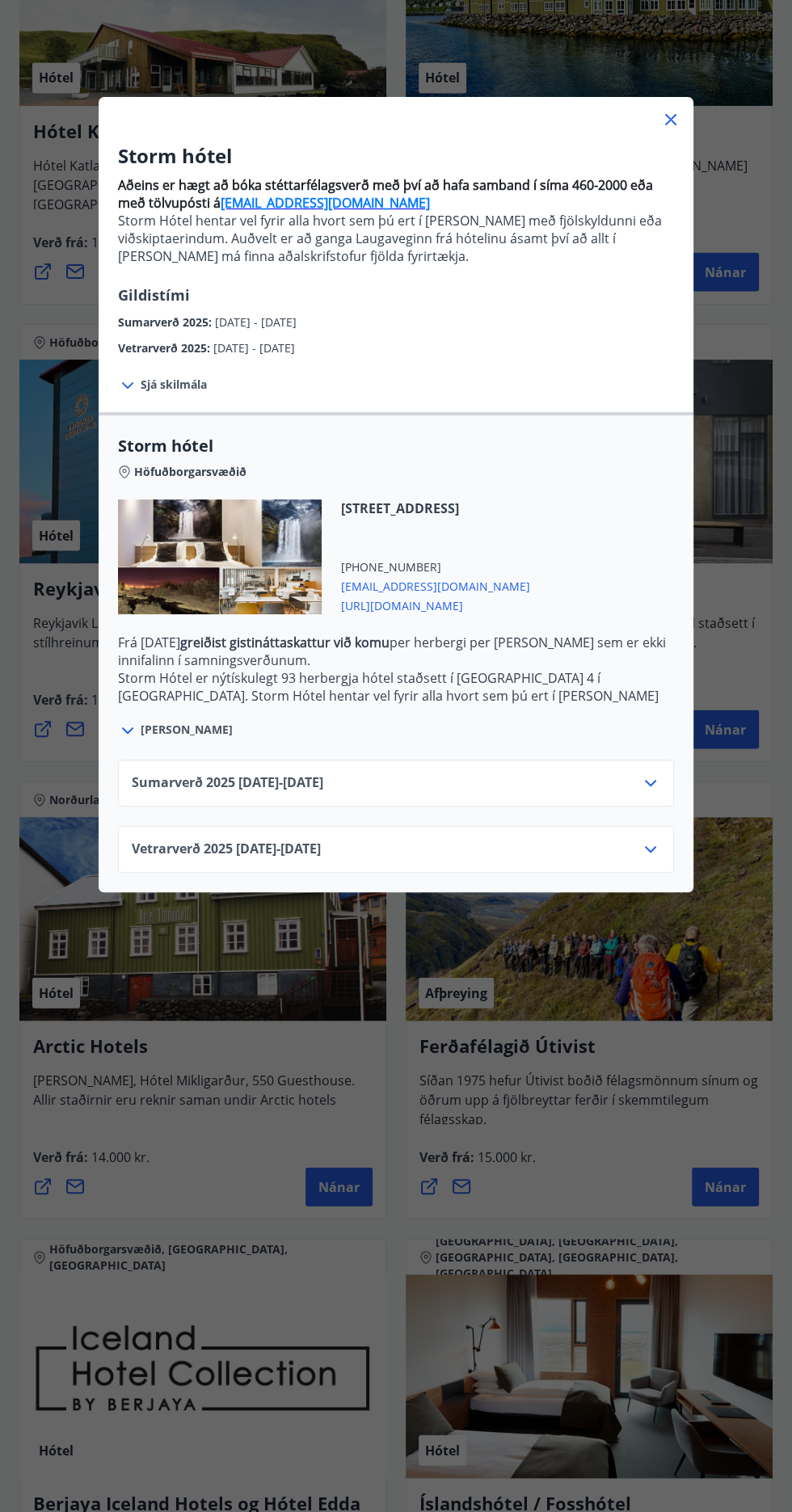
click at [671, 119] on icon at bounding box center [671, 120] width 3 height 3
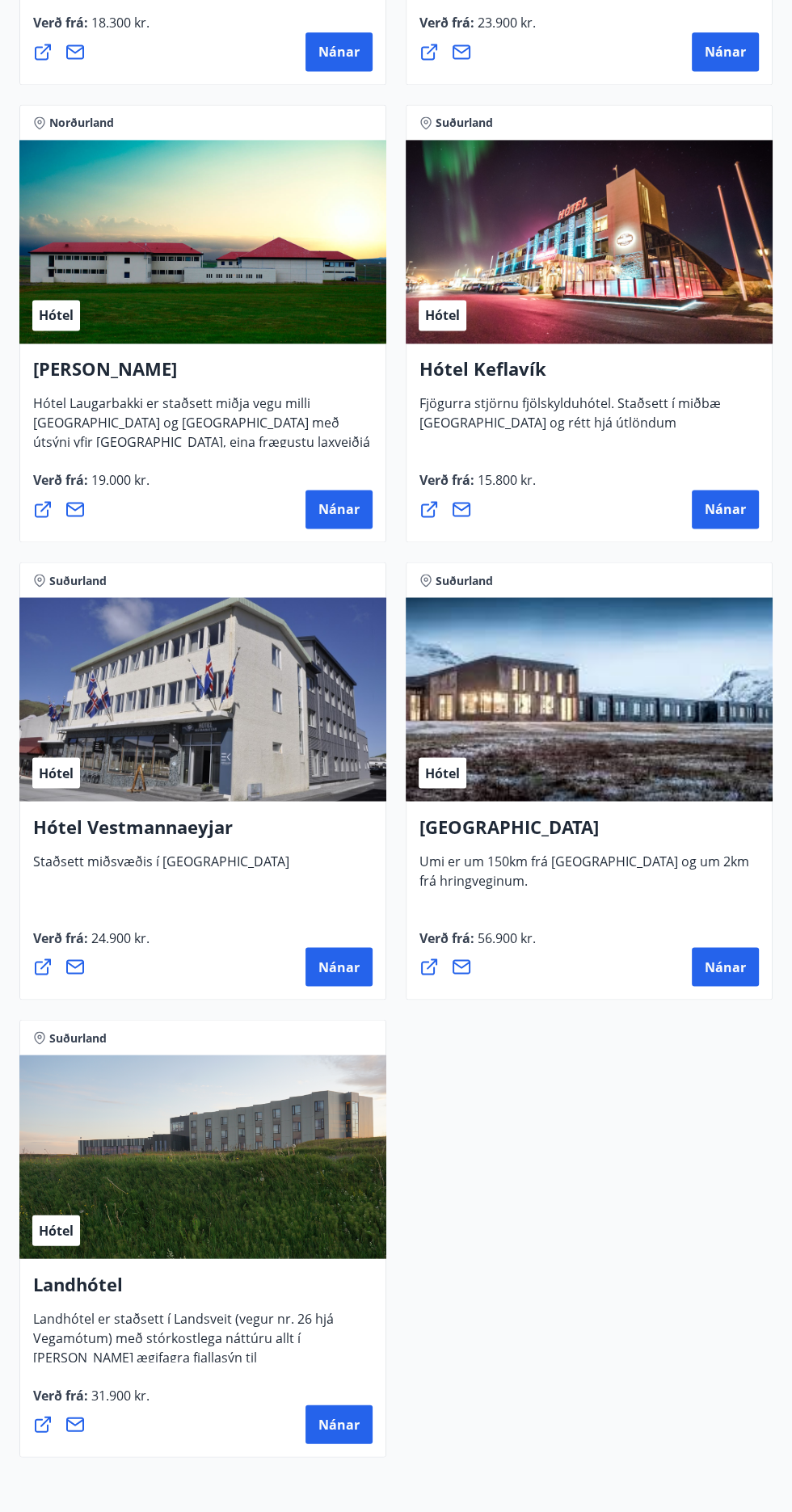
scroll to position [5738, 0]
